Goal: Transaction & Acquisition: Purchase product/service

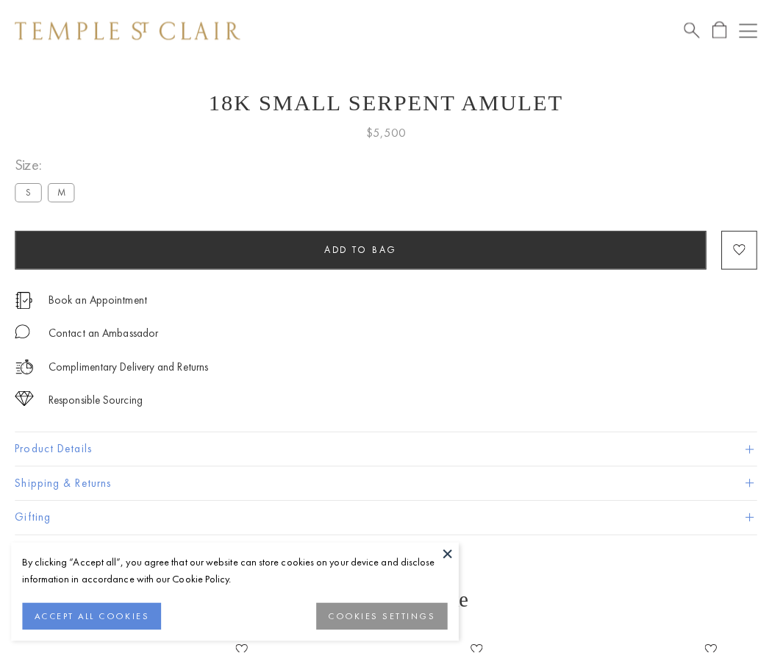
scroll to position [46, 0]
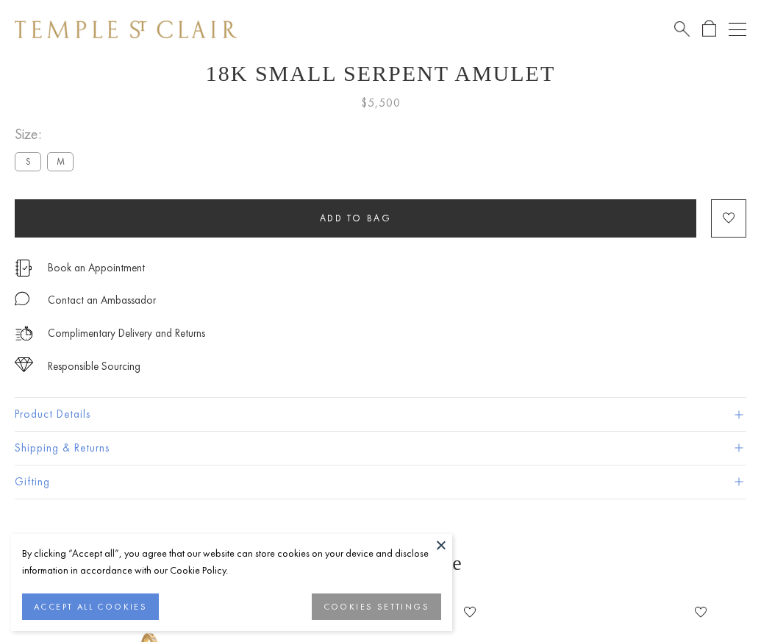
click at [355, 218] on span "Add to bag" at bounding box center [356, 218] width 72 height 12
